Goal: Task Accomplishment & Management: Use online tool/utility

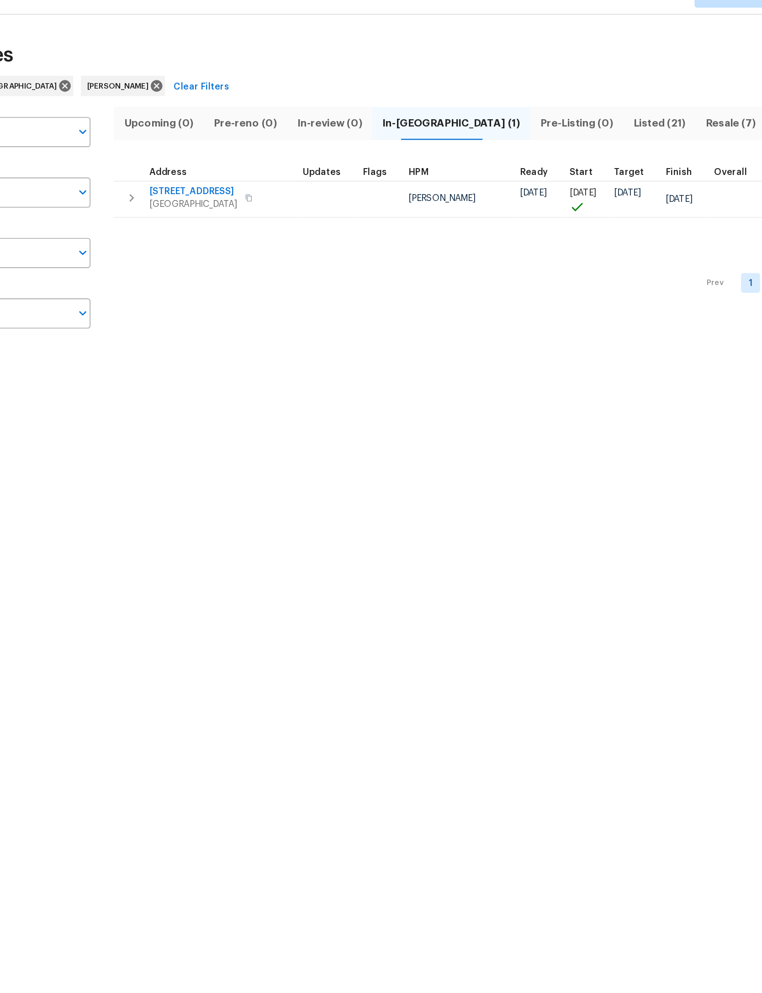
click at [166, 151] on button "button" at bounding box center [175, 160] width 18 height 18
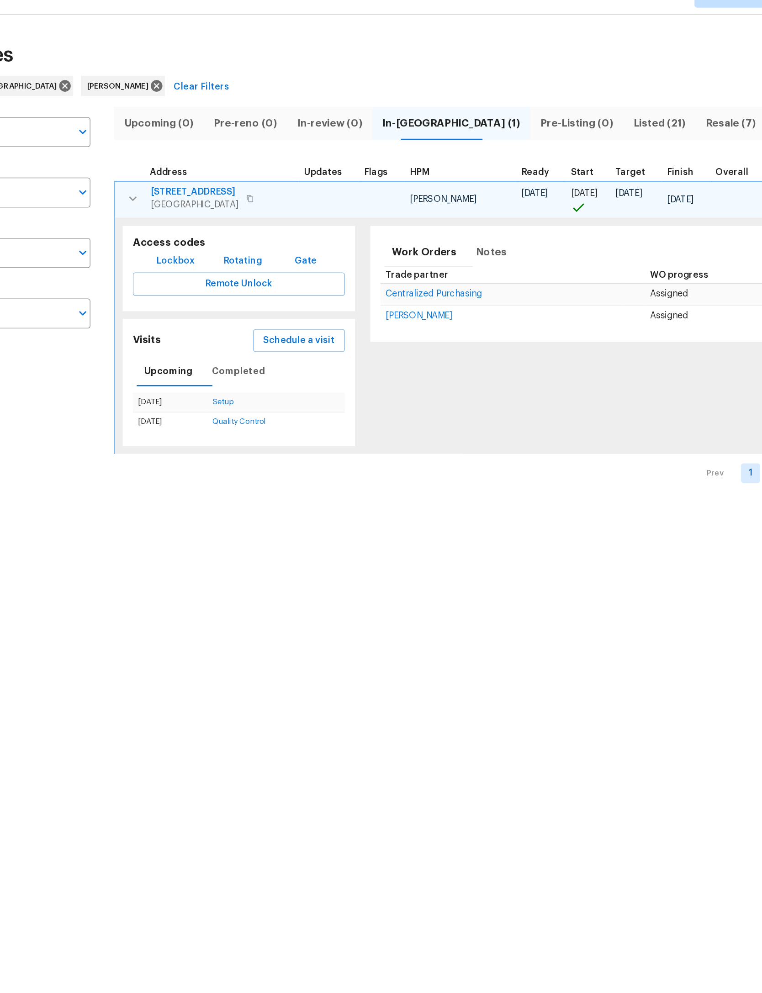
click at [270, 257] on span "Schedule a visit" at bounding box center [295, 262] width 51 height 11
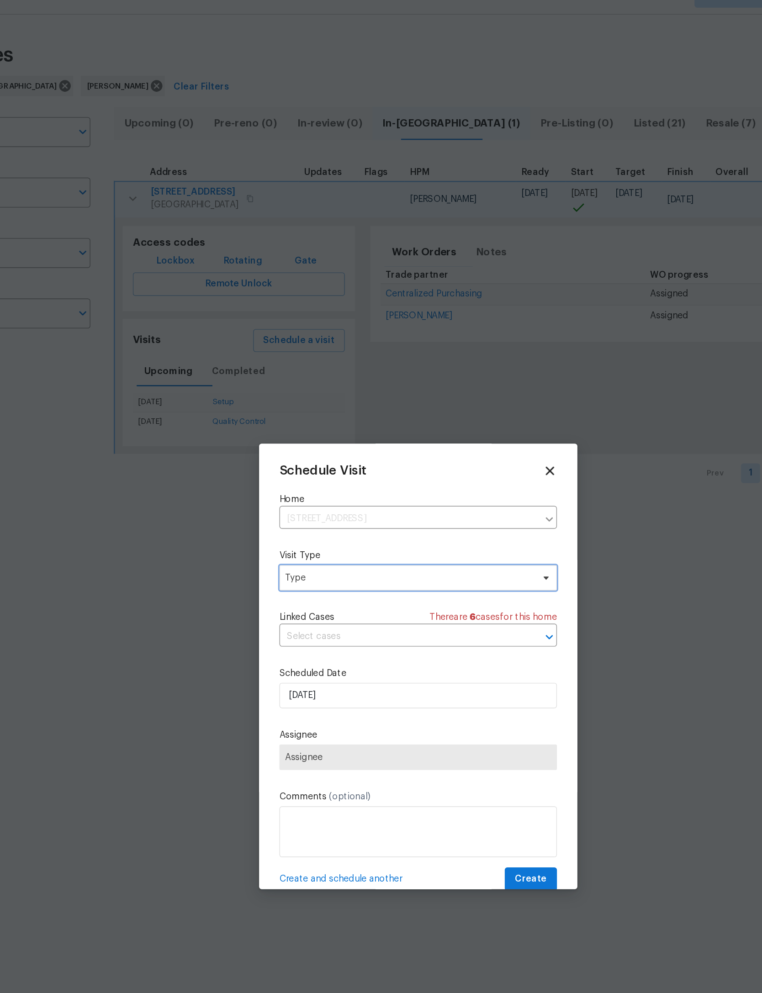
click at [317, 429] on span "Type" at bounding box center [375, 433] width 178 height 9
type input "Prog"
click at [287, 488] on div "Progress" at bounding box center [300, 492] width 27 height 9
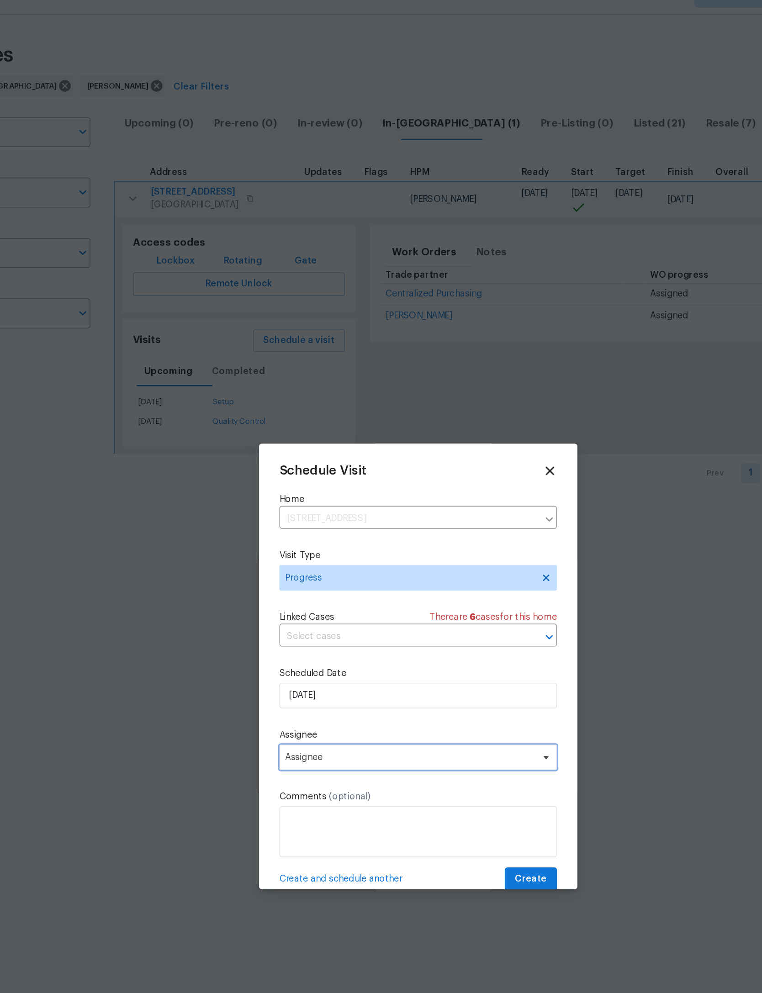
click at [292, 553] on span "Assignee" at bounding box center [380, 562] width 199 height 18
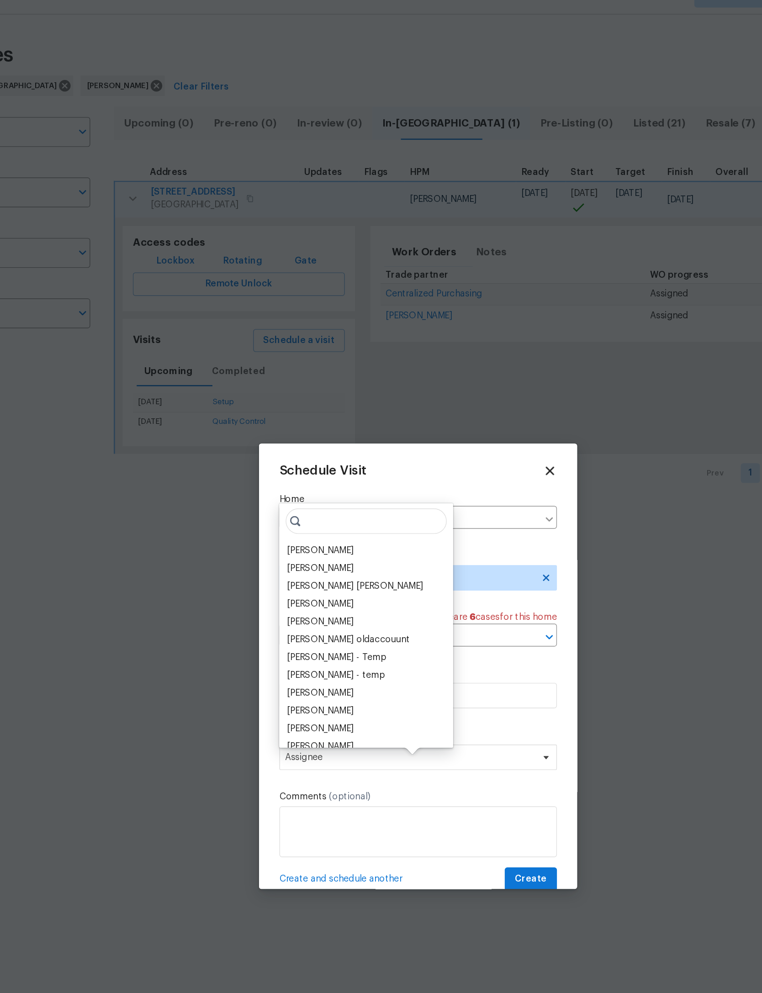
click at [287, 409] on div "[PERSON_NAME]" at bounding box center [311, 413] width 48 height 9
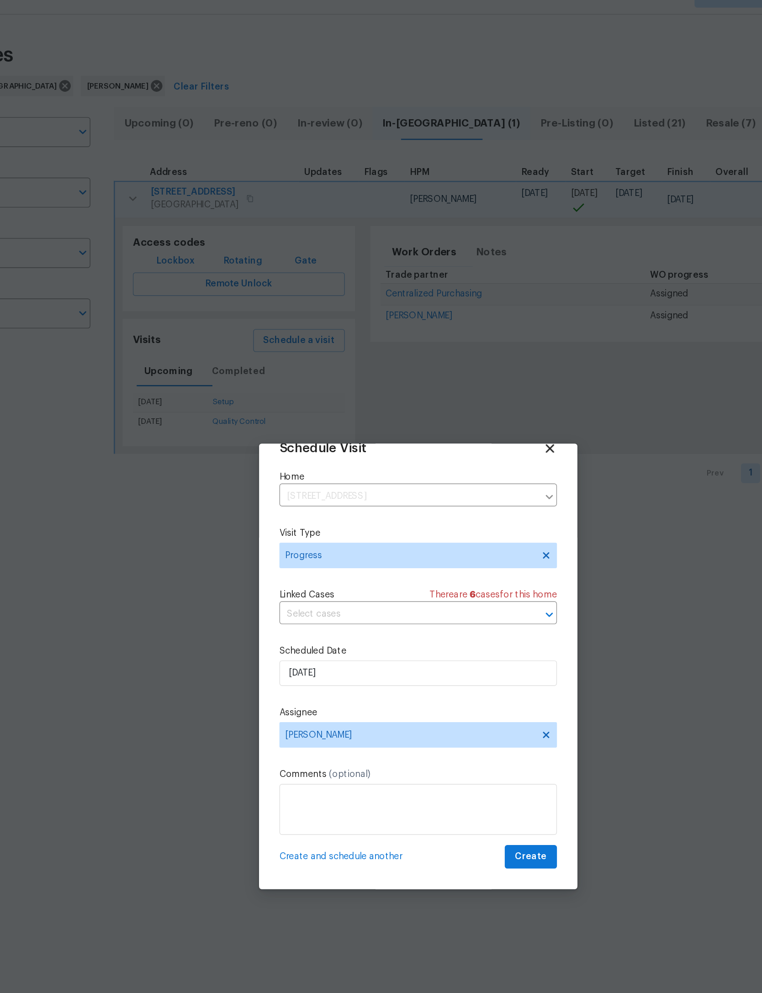
scroll to position [30, 0]
click at [451, 628] on span "Create" at bounding box center [462, 633] width 23 height 11
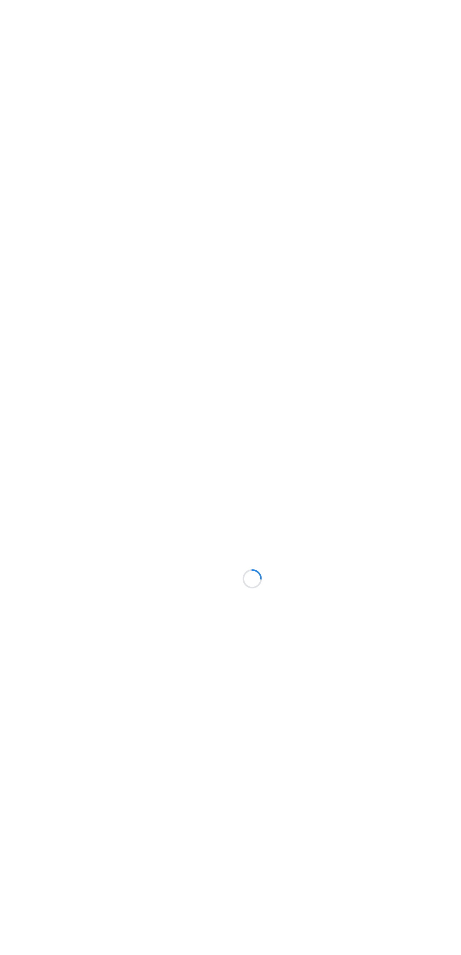
scroll to position [18, 81]
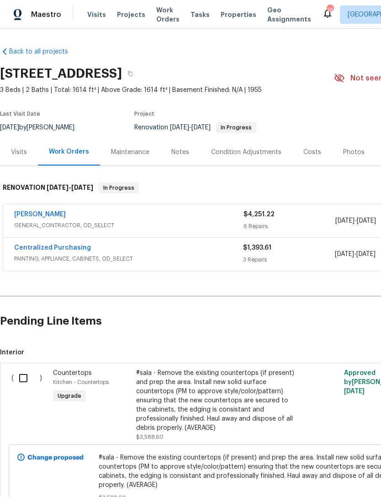
click at [179, 155] on div "Notes" at bounding box center [180, 152] width 18 height 9
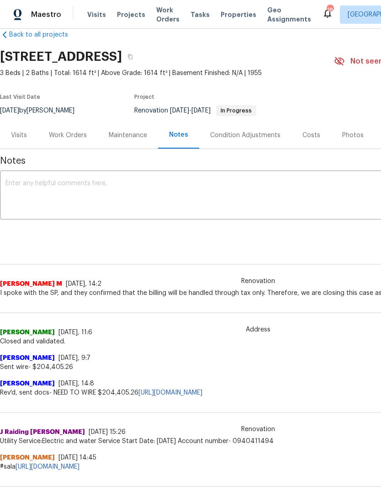
scroll to position [18, 0]
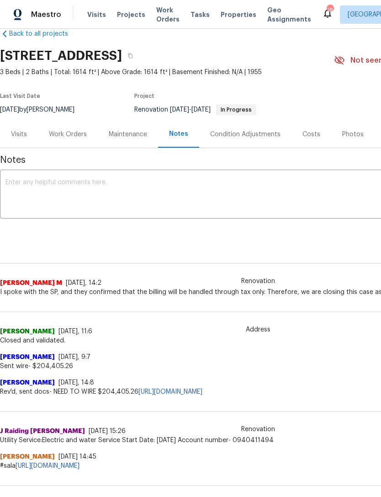
click at [251, 195] on textarea at bounding box center [257, 195] width 505 height 32
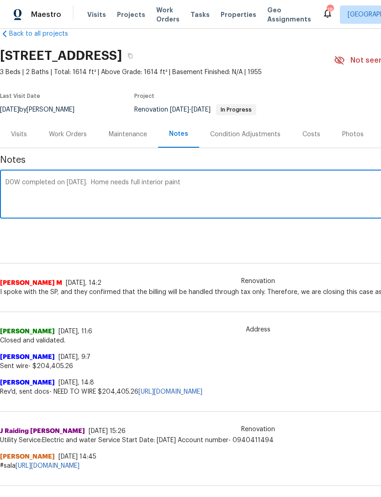
click at [168, 181] on textarea "D0W completed on [DATE]. Home needs full interior paint" at bounding box center [257, 195] width 505 height 32
click at [239, 185] on textarea "D0W completed on [DATE]. Home needs full interior and exterior paint" at bounding box center [257, 195] width 505 height 32
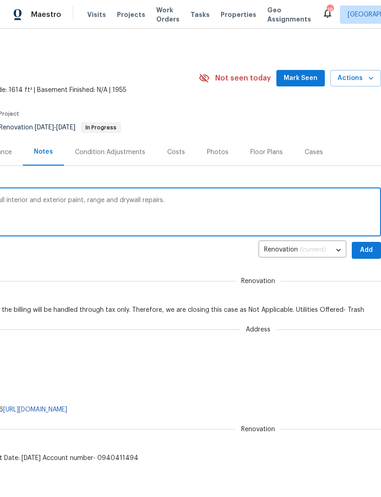
scroll to position [0, 135]
type textarea "D0W completed on [DATE]. Home needs full interior and exterior paint, range and…"
click at [366, 247] on span "Add" at bounding box center [366, 249] width 15 height 11
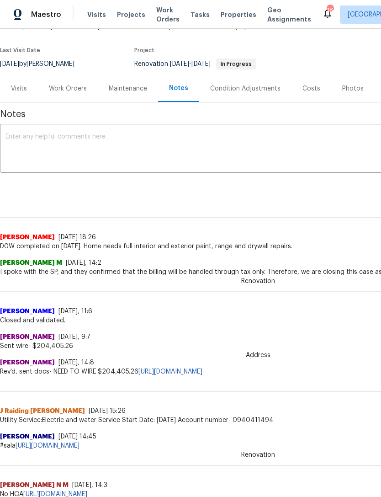
scroll to position [64, 0]
click at [254, 153] on textarea at bounding box center [257, 149] width 505 height 32
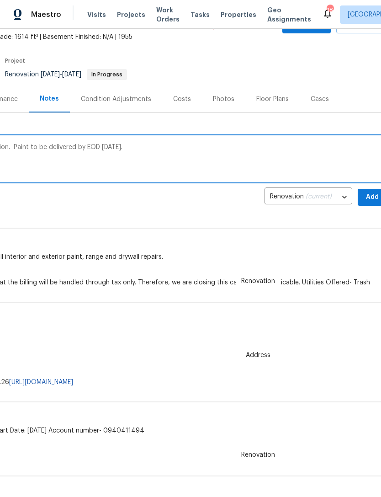
scroll to position [51, 132]
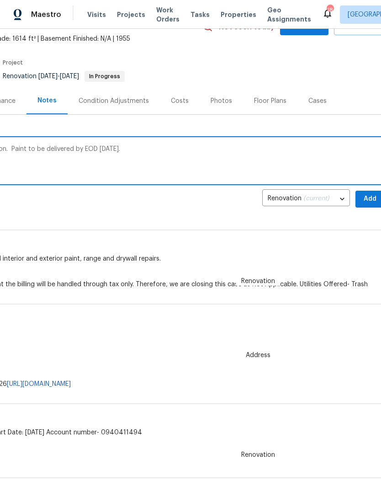
type textarea "Paint prep in progress at time of inspection. Paint to be delivered by EOD [DAT…"
click at [362, 195] on button "Add" at bounding box center [369, 199] width 29 height 17
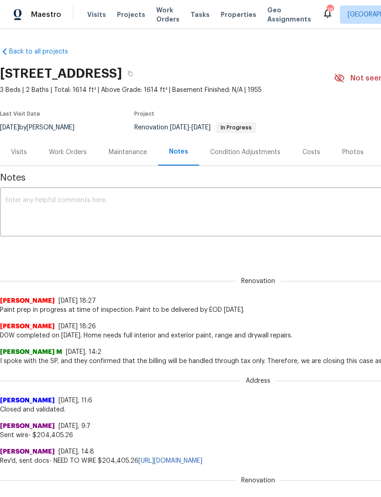
scroll to position [0, 0]
